Goal: Task Accomplishment & Management: Complete application form

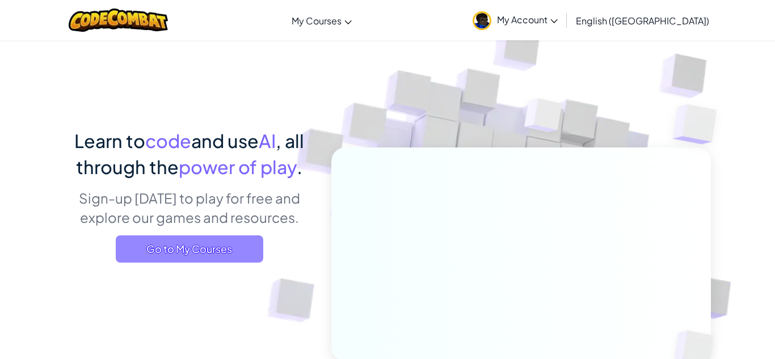
click at [200, 250] on span "Go to My Courses" at bounding box center [189, 248] width 147 height 27
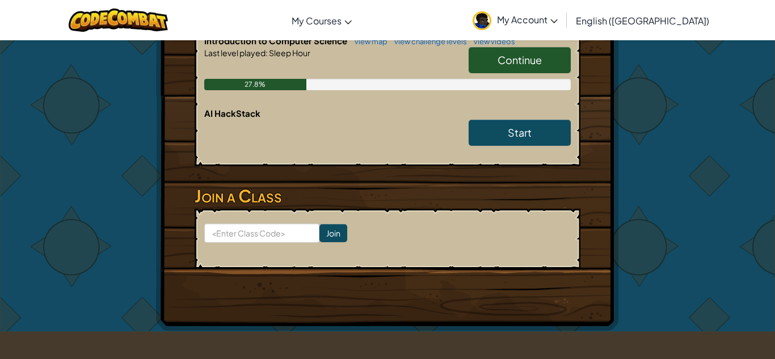
scroll to position [294, 0]
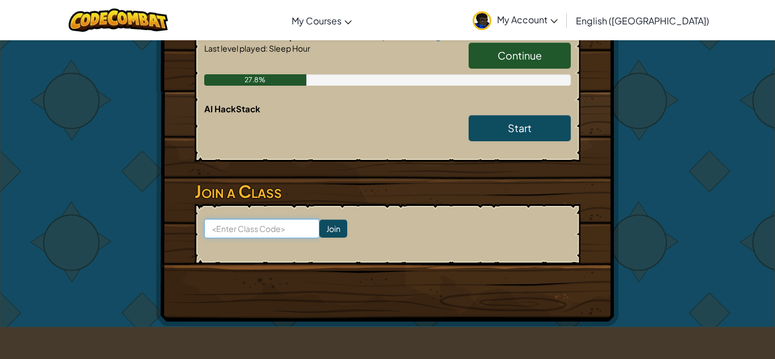
click at [274, 219] on input at bounding box center [261, 228] width 115 height 19
type input "EatArtBest"
click input "Join" at bounding box center [333, 228] width 28 height 18
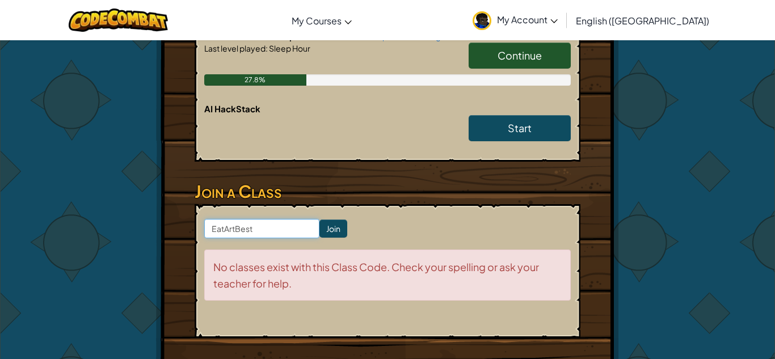
click at [258, 219] on input "EatArtBest" at bounding box center [261, 228] width 115 height 19
type input "E"
type input "z"
type input "EatArtBest"
click input "Join" at bounding box center [333, 228] width 28 height 18
